Goal: Information Seeking & Learning: Find specific fact

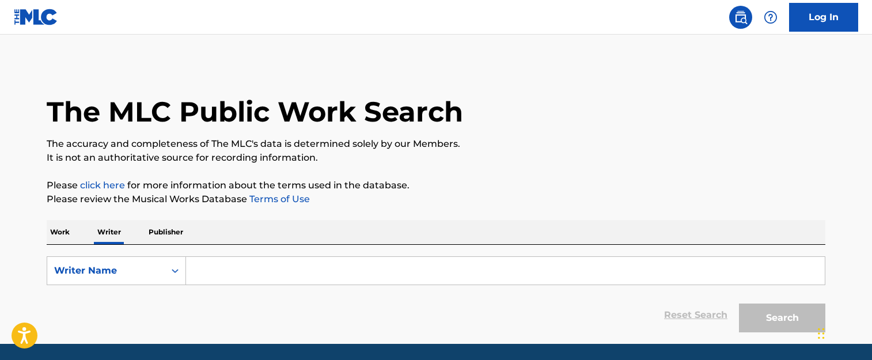
click at [222, 277] on input "Search Form" at bounding box center [505, 271] width 638 height 28
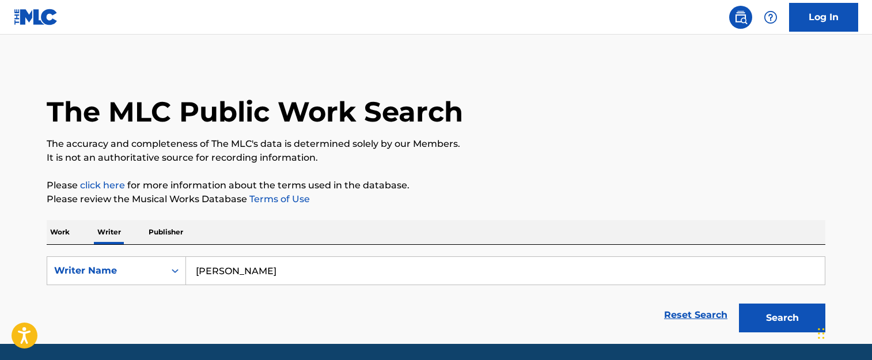
type input "[PERSON_NAME]"
click at [739, 303] on button "Search" at bounding box center [782, 317] width 86 height 29
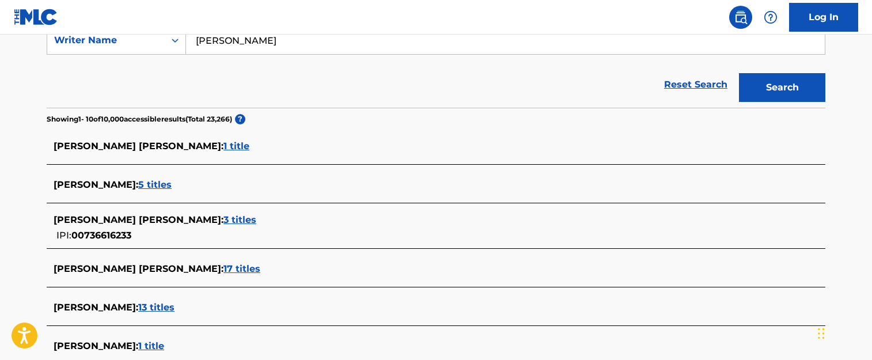
scroll to position [173, 0]
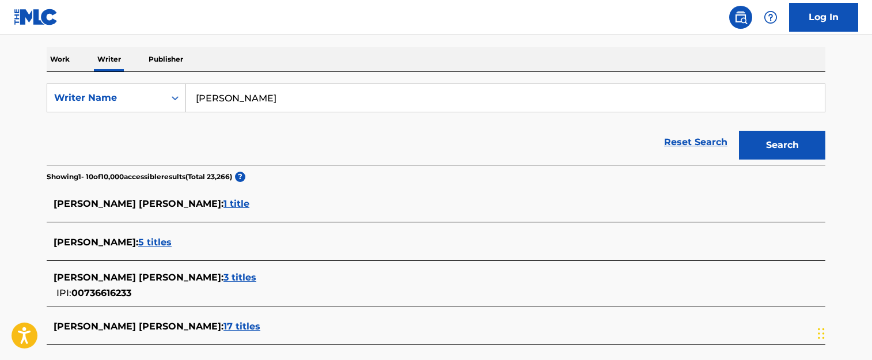
click at [223, 204] on span "1 title" at bounding box center [236, 203] width 26 height 11
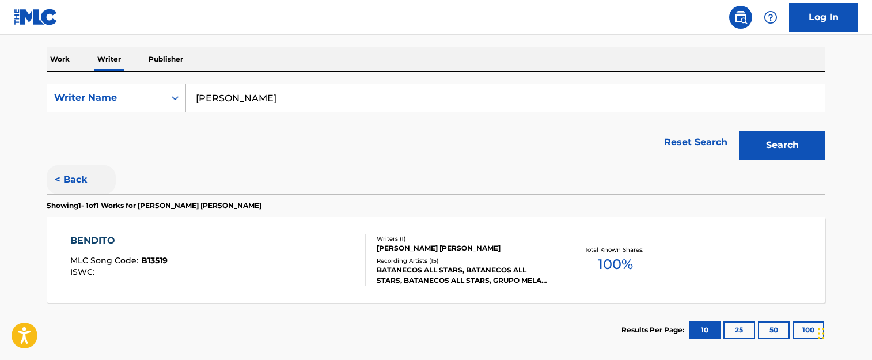
click at [67, 174] on button "< Back" at bounding box center [81, 179] width 69 height 29
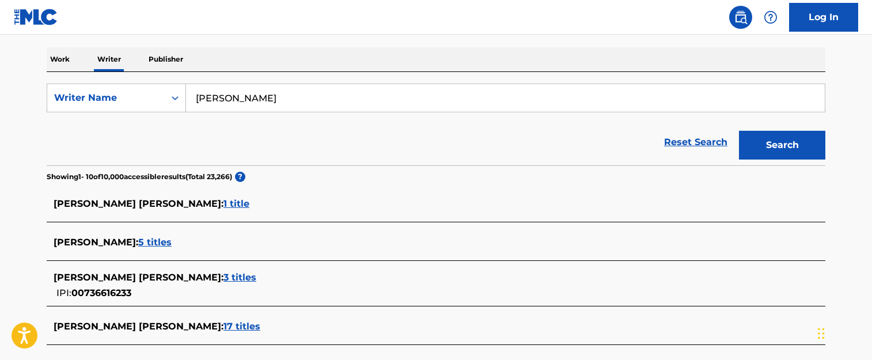
click at [223, 275] on span "3 titles" at bounding box center [239, 277] width 33 height 11
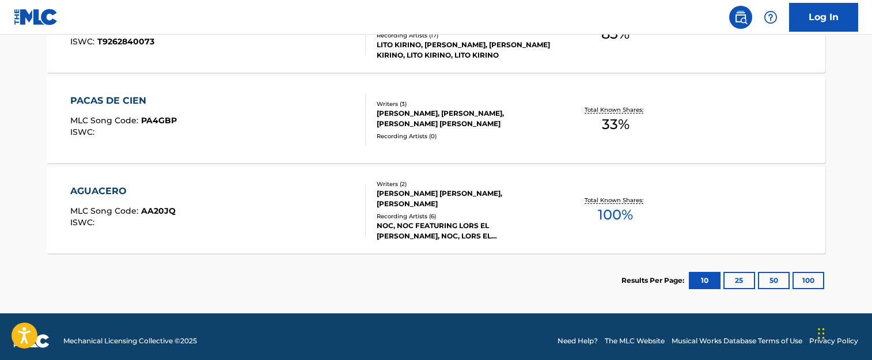
scroll to position [230, 0]
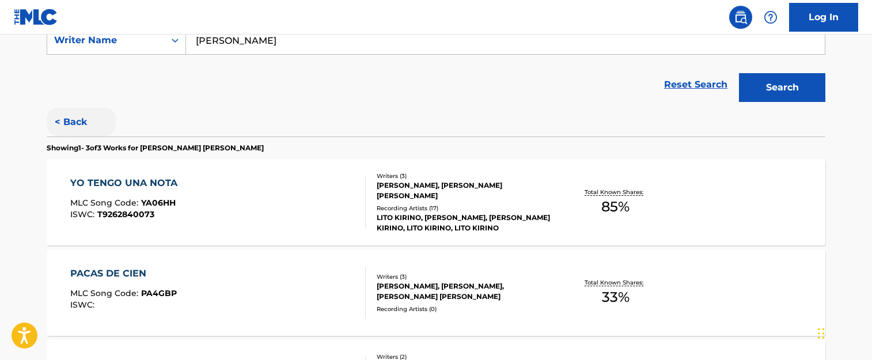
click at [75, 128] on button "< Back" at bounding box center [81, 122] width 69 height 29
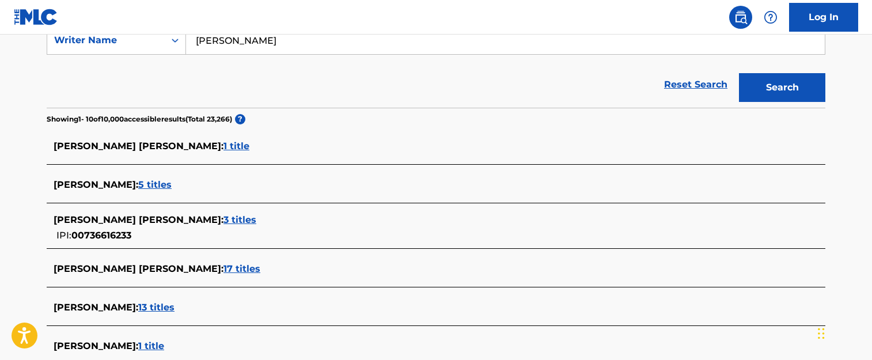
scroll to position [288, 0]
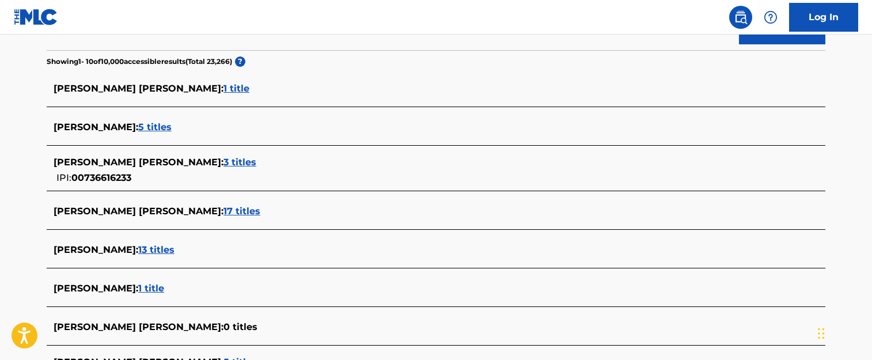
click at [223, 209] on span "17 titles" at bounding box center [241, 211] width 37 height 11
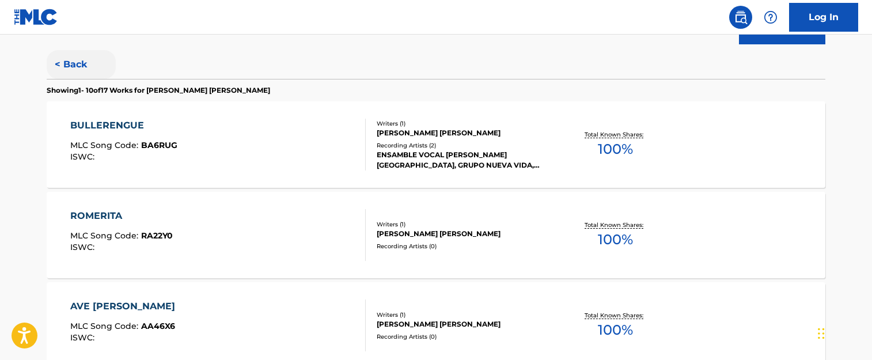
click at [66, 73] on button "< Back" at bounding box center [81, 64] width 69 height 29
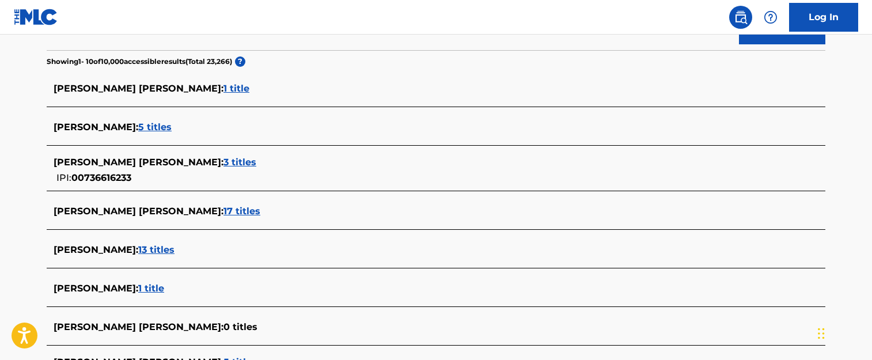
scroll to position [403, 0]
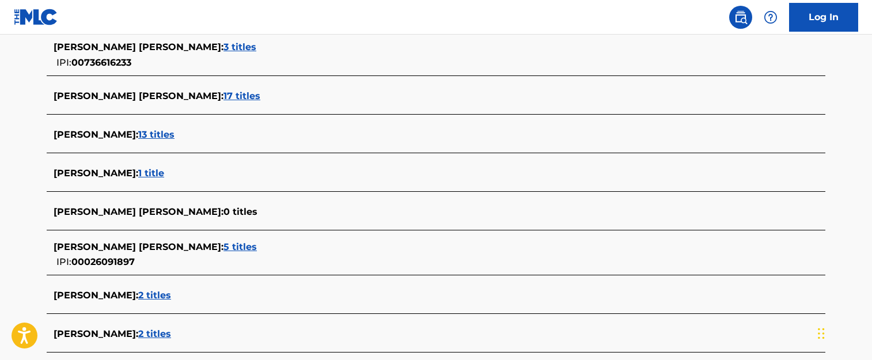
click at [147, 134] on span "13 titles" at bounding box center [156, 134] width 36 height 11
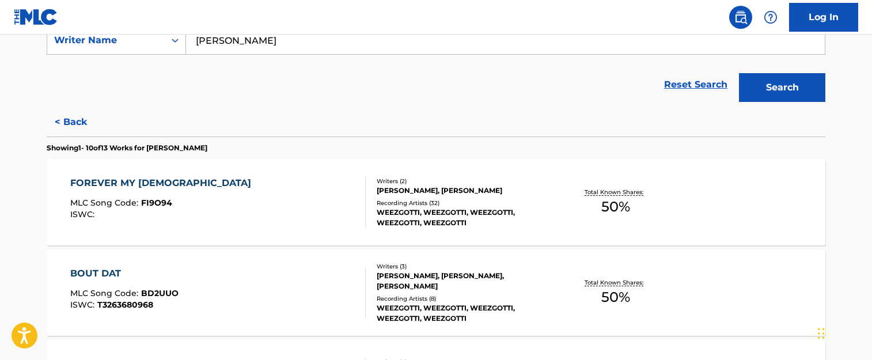
scroll to position [173, 0]
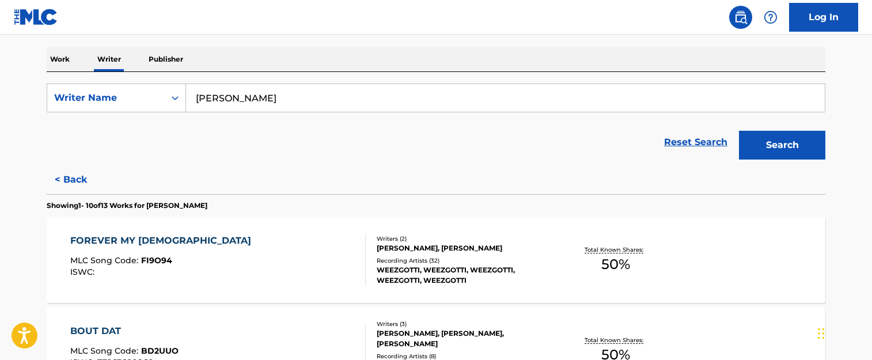
click at [291, 252] on div "FOREVER MY [DEMOGRAPHIC_DATA] MLC Song Code : FI9O94 ISWC :" at bounding box center [218, 260] width 296 height 52
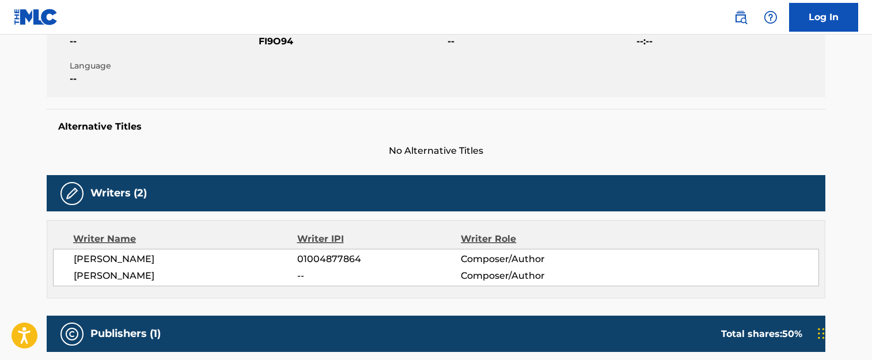
scroll to position [345, 0]
